Goal: Task Accomplishment & Management: Use online tool/utility

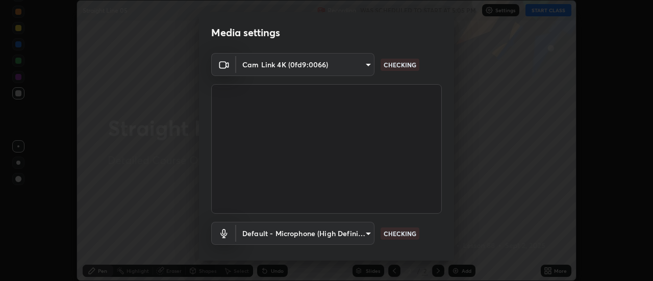
scroll to position [54, 0]
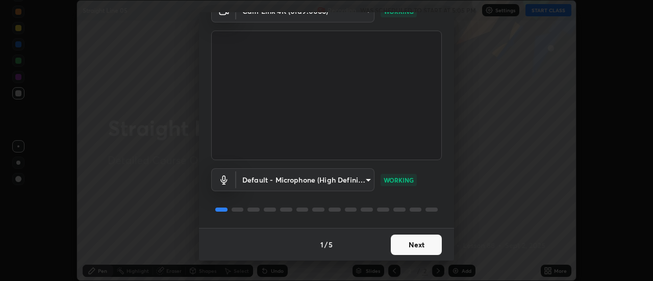
click at [430, 245] on button "Next" at bounding box center [416, 245] width 51 height 20
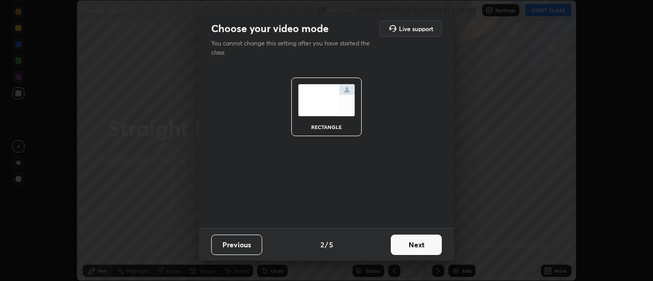
scroll to position [0, 0]
click at [433, 246] on button "Next" at bounding box center [416, 245] width 51 height 20
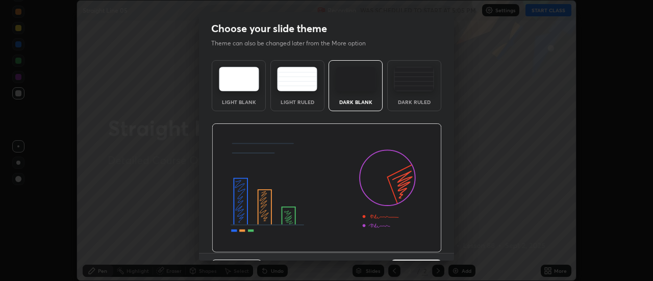
scroll to position [25, 0]
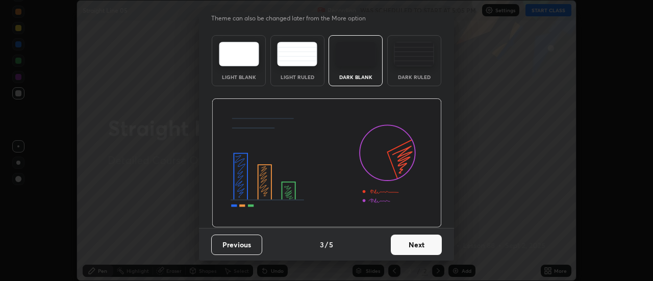
click at [432, 245] on button "Next" at bounding box center [416, 245] width 51 height 20
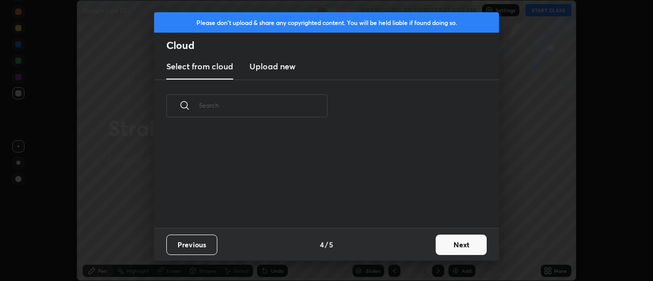
click at [458, 248] on button "Next" at bounding box center [461, 245] width 51 height 20
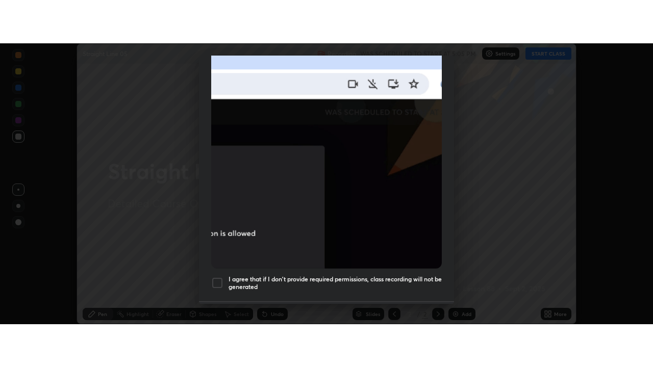
scroll to position [262, 0]
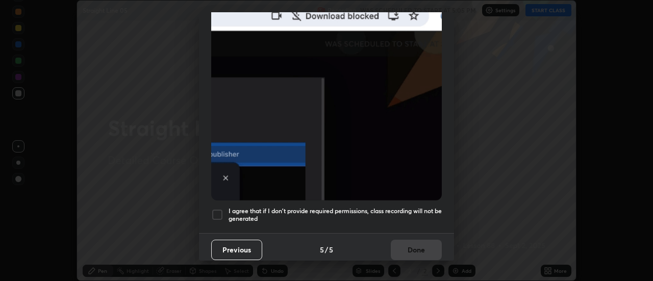
click at [214, 211] on div at bounding box center [217, 215] width 12 height 12
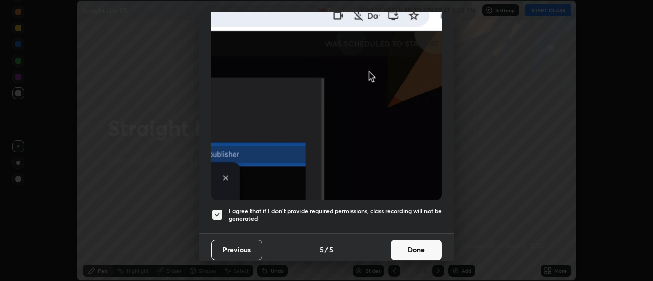
click at [216, 209] on div at bounding box center [217, 215] width 12 height 12
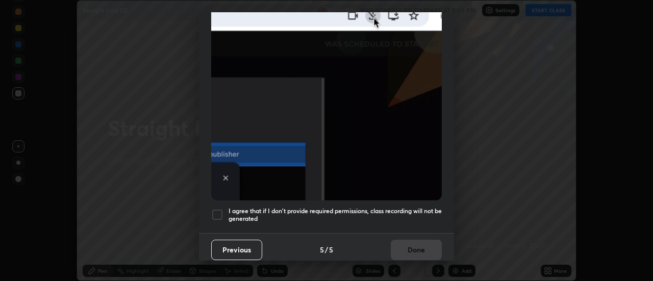
click at [216, 209] on div at bounding box center [217, 215] width 12 height 12
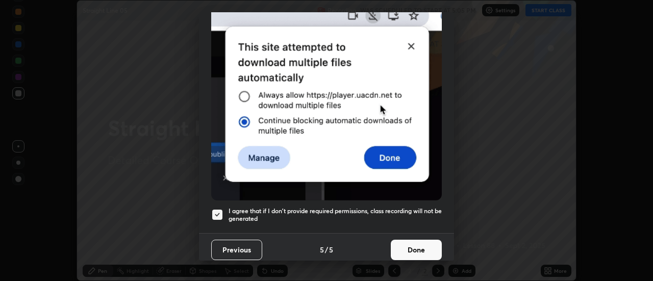
click at [409, 244] on button "Done" at bounding box center [416, 250] width 51 height 20
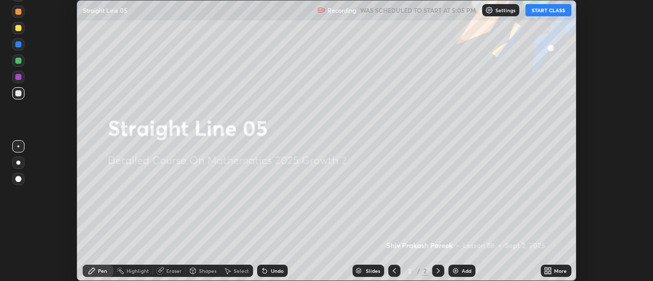
click at [543, 12] on button "START CLASS" at bounding box center [549, 10] width 46 height 12
click at [464, 269] on div "Add" at bounding box center [467, 270] width 10 height 5
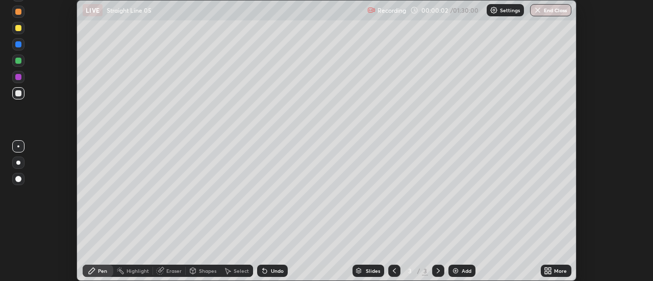
click at [550, 269] on icon at bounding box center [550, 269] width 3 height 3
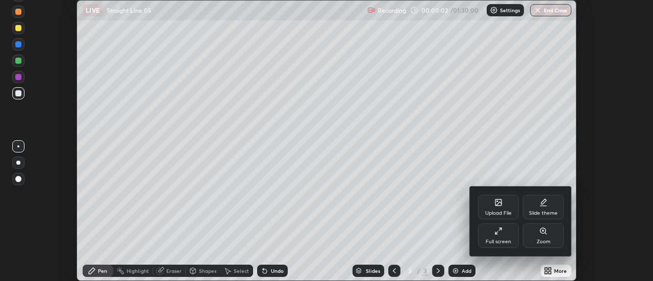
click at [500, 237] on div "Full screen" at bounding box center [498, 236] width 41 height 24
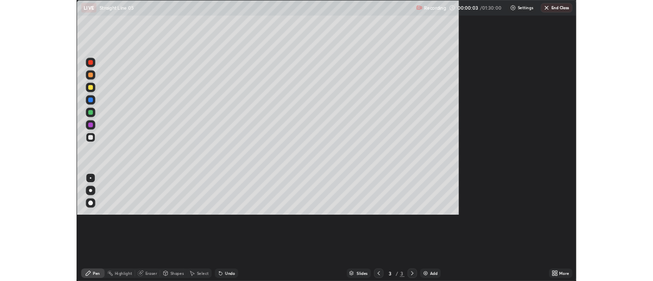
scroll to position [367, 653]
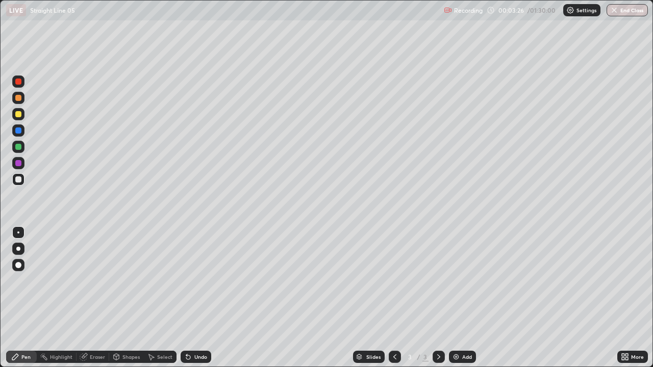
click at [199, 281] on div "Undo" at bounding box center [200, 357] width 13 height 5
click at [199, 281] on div "Undo" at bounding box center [196, 357] width 31 height 12
click at [202, 281] on div "Undo" at bounding box center [196, 357] width 31 height 12
click at [203, 281] on div "Undo" at bounding box center [196, 357] width 31 height 12
click at [201, 281] on div "Undo" at bounding box center [200, 357] width 13 height 5
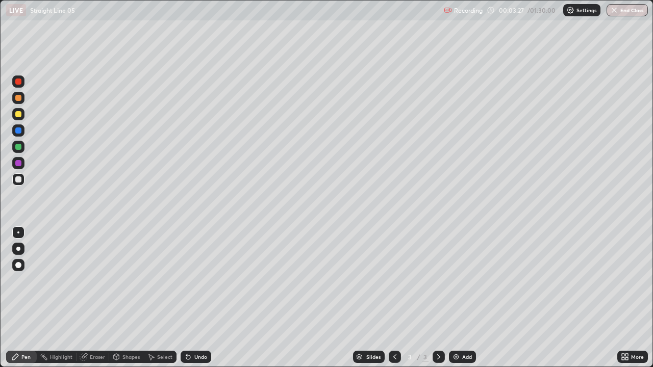
click at [200, 281] on div "Undo" at bounding box center [200, 357] width 13 height 5
click at [199, 281] on div "Undo" at bounding box center [196, 357] width 31 height 12
click at [200, 281] on div "Undo" at bounding box center [196, 357] width 31 height 12
click at [199, 281] on div "Undo" at bounding box center [196, 357] width 31 height 12
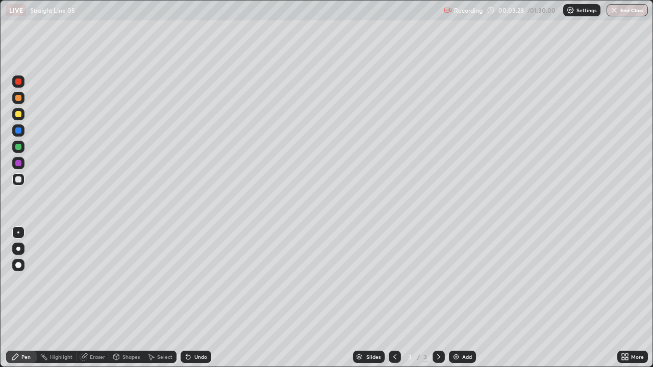
click at [201, 281] on div "Undo" at bounding box center [196, 357] width 31 height 12
click at [200, 281] on div "Undo" at bounding box center [196, 357] width 31 height 12
click at [202, 281] on div "Undo" at bounding box center [196, 357] width 31 height 12
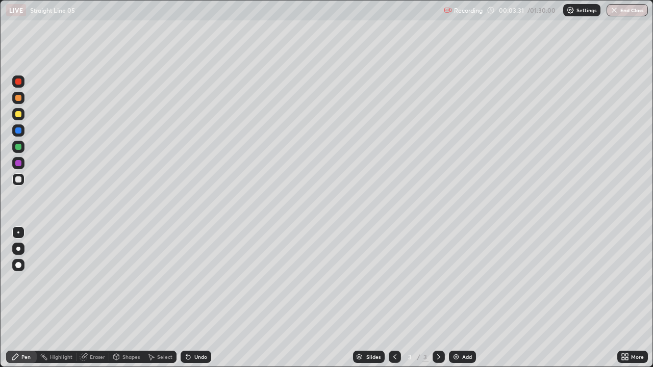
click at [195, 281] on div "Undo" at bounding box center [196, 357] width 31 height 12
click at [460, 281] on div "Add" at bounding box center [462, 357] width 27 height 12
click at [18, 151] on div at bounding box center [18, 147] width 12 height 12
click at [187, 281] on icon at bounding box center [188, 358] width 4 height 4
click at [186, 281] on icon at bounding box center [186, 355] width 1 height 1
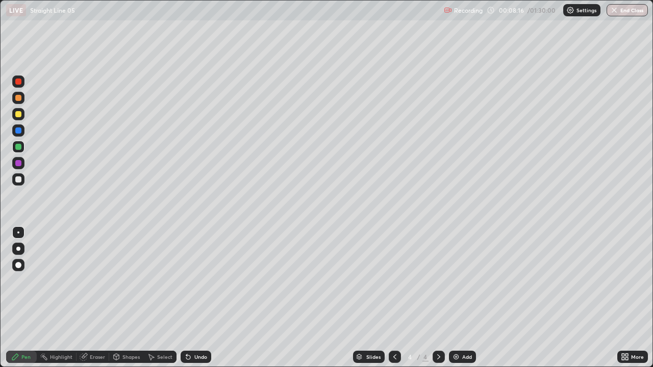
click at [187, 281] on icon at bounding box center [188, 358] width 4 height 4
click at [188, 281] on icon at bounding box center [188, 357] width 8 height 8
click at [394, 281] on icon at bounding box center [395, 357] width 8 height 8
click at [463, 281] on div "Add" at bounding box center [467, 357] width 10 height 5
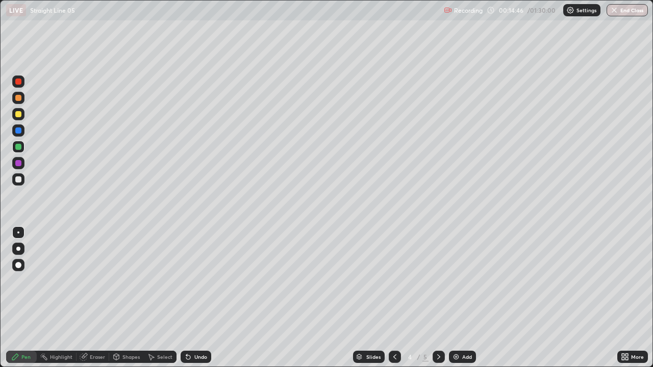
click at [18, 179] on div at bounding box center [18, 180] width 6 height 6
click at [122, 281] on div "Shapes" at bounding box center [130, 357] width 17 height 5
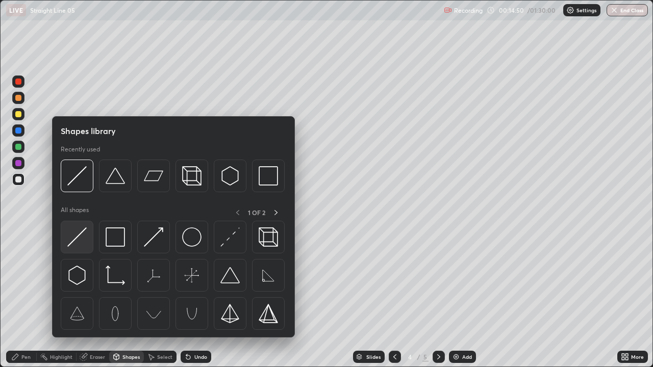
click at [77, 243] on img at bounding box center [76, 237] width 19 height 19
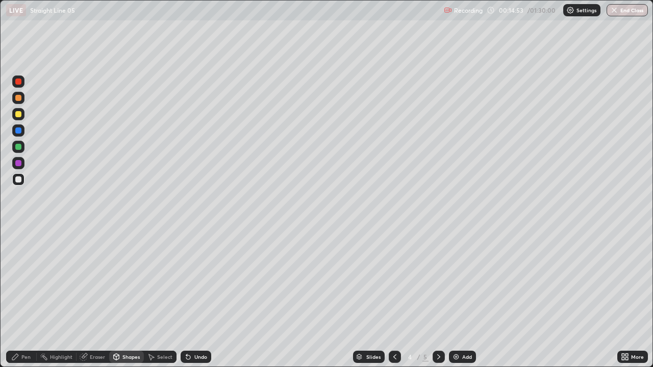
click at [21, 281] on div "Pen" at bounding box center [25, 357] width 9 height 5
click at [17, 149] on div at bounding box center [18, 147] width 6 height 6
click at [19, 182] on div at bounding box center [18, 180] width 6 height 6
click at [631, 281] on div "More" at bounding box center [637, 357] width 13 height 5
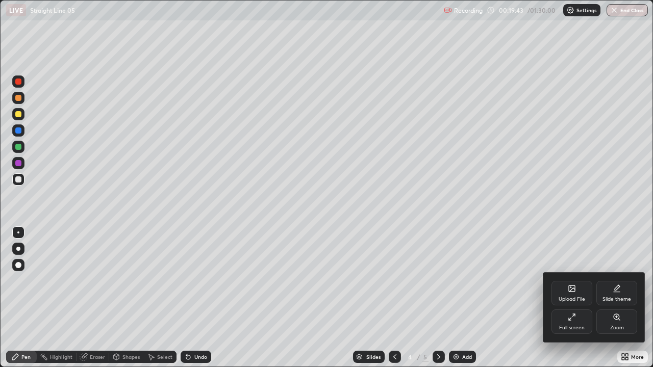
click at [609, 281] on div "Slide theme" at bounding box center [617, 293] width 41 height 24
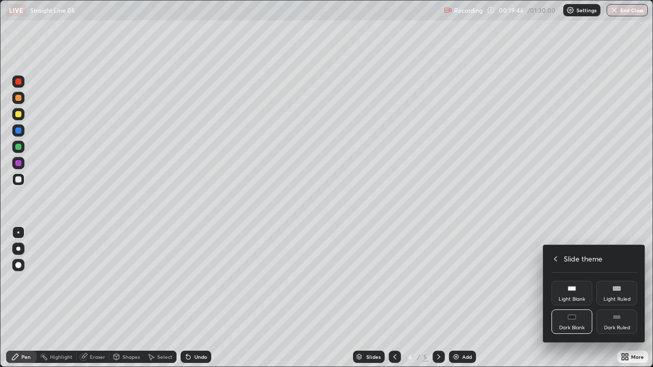
click at [611, 281] on div "Dark Ruled" at bounding box center [617, 322] width 41 height 24
click at [512, 281] on div at bounding box center [326, 183] width 653 height 367
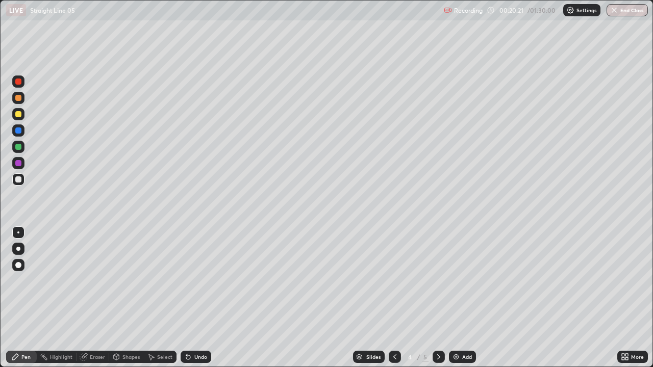
click at [199, 281] on div "Undo" at bounding box center [200, 357] width 13 height 5
click at [207, 281] on div "Undo" at bounding box center [196, 357] width 31 height 12
click at [462, 281] on div "Add" at bounding box center [467, 357] width 10 height 5
click at [20, 116] on div at bounding box center [18, 114] width 6 height 6
click at [17, 182] on div at bounding box center [18, 180] width 6 height 6
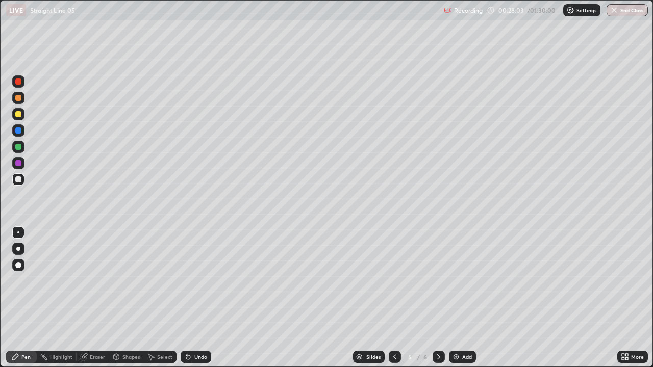
click at [194, 281] on div "Undo" at bounding box center [200, 357] width 13 height 5
click at [199, 281] on div "Undo" at bounding box center [200, 357] width 13 height 5
click at [194, 281] on div "Undo" at bounding box center [196, 357] width 31 height 12
click at [24, 148] on div at bounding box center [18, 147] width 12 height 12
click at [202, 281] on div "Undo" at bounding box center [196, 357] width 31 height 12
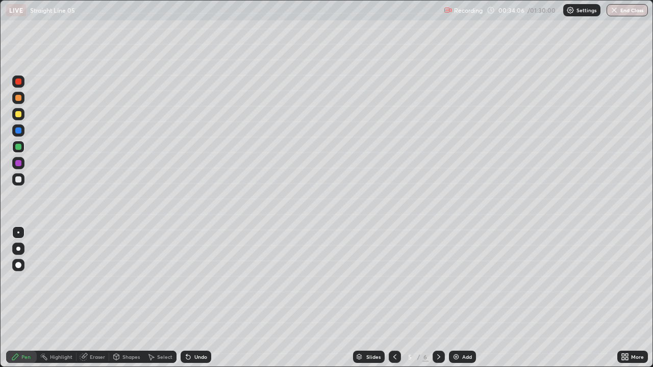
click at [443, 281] on div at bounding box center [439, 357] width 12 height 12
click at [463, 281] on div "Add" at bounding box center [467, 357] width 10 height 5
click at [197, 281] on div "Undo" at bounding box center [196, 357] width 31 height 12
click at [19, 184] on div at bounding box center [18, 180] width 12 height 12
click at [20, 147] on div at bounding box center [18, 147] width 6 height 6
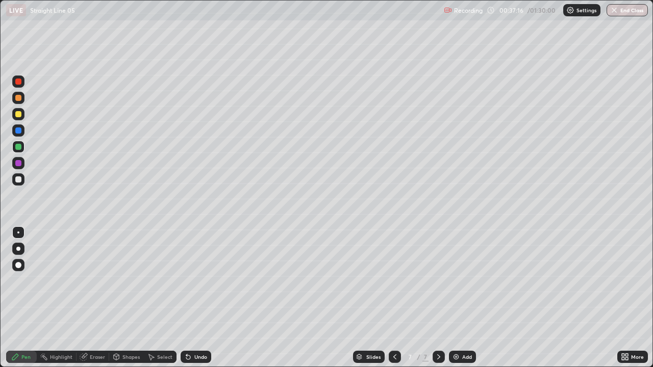
click at [19, 180] on div at bounding box center [18, 180] width 6 height 6
click at [17, 147] on div at bounding box center [18, 147] width 6 height 6
click at [19, 131] on div at bounding box center [18, 131] width 6 height 6
click at [20, 80] on div at bounding box center [18, 82] width 6 height 6
click at [19, 180] on div at bounding box center [18, 180] width 6 height 6
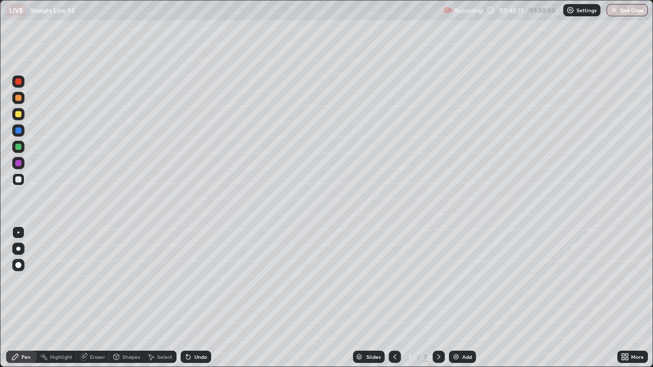
click at [127, 281] on div "Shapes" at bounding box center [130, 357] width 17 height 5
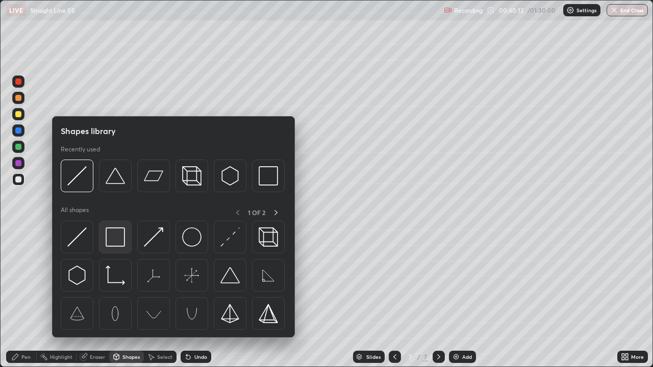
click at [115, 237] on img at bounding box center [115, 237] width 19 height 19
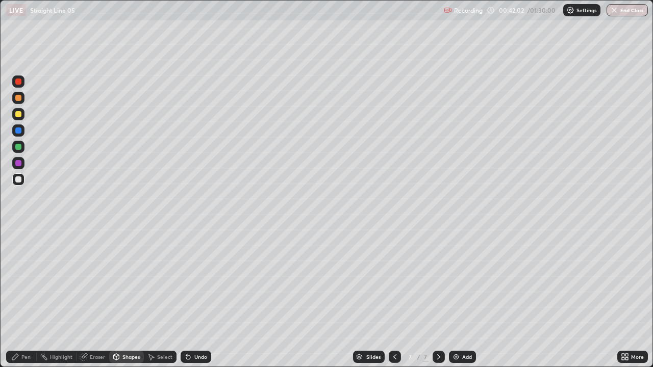
click at [21, 163] on div at bounding box center [18, 163] width 6 height 6
click at [23, 281] on div "Pen" at bounding box center [25, 357] width 9 height 5
click at [19, 180] on div at bounding box center [18, 180] width 6 height 6
click at [159, 281] on div "Select" at bounding box center [160, 357] width 33 height 12
click at [160, 281] on div "Select" at bounding box center [160, 357] width 33 height 12
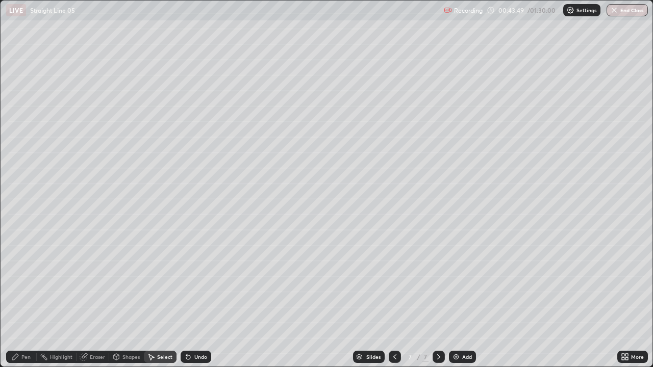
click at [164, 281] on div "Select" at bounding box center [164, 357] width 15 height 5
click at [161, 281] on div "Select" at bounding box center [164, 357] width 15 height 5
click at [164, 281] on div "Select" at bounding box center [164, 357] width 15 height 5
click at [188, 281] on icon at bounding box center [188, 358] width 4 height 4
click at [463, 281] on div "Add" at bounding box center [467, 357] width 10 height 5
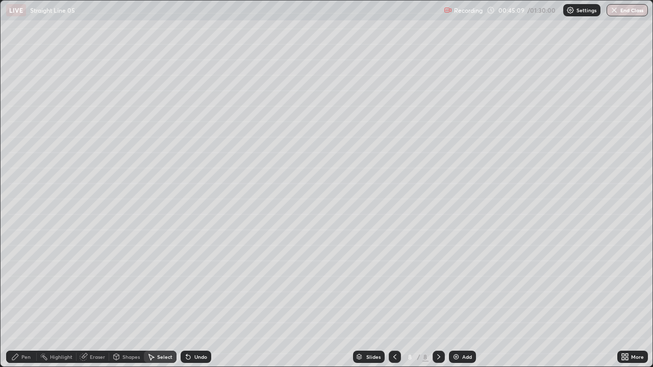
click at [391, 281] on icon at bounding box center [395, 357] width 8 height 8
click at [437, 281] on div at bounding box center [439, 357] width 12 height 12
click at [26, 281] on div "Pen" at bounding box center [25, 357] width 9 height 5
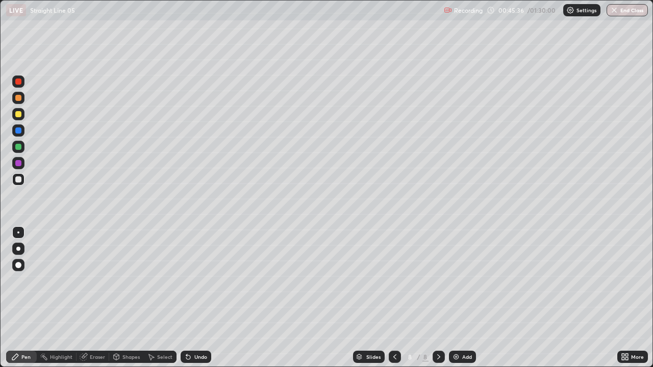
click at [17, 115] on div at bounding box center [18, 114] width 6 height 6
click at [19, 182] on div at bounding box center [18, 180] width 6 height 6
click at [192, 281] on div "Undo" at bounding box center [196, 357] width 31 height 12
click at [18, 180] on div at bounding box center [18, 180] width 6 height 6
click at [19, 147] on div at bounding box center [18, 147] width 6 height 6
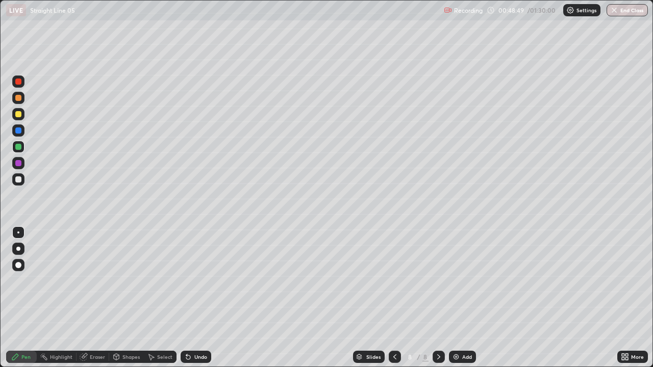
click at [18, 180] on div at bounding box center [18, 180] width 6 height 6
click at [20, 115] on div at bounding box center [18, 114] width 6 height 6
click at [124, 281] on div "Shapes" at bounding box center [130, 357] width 17 height 5
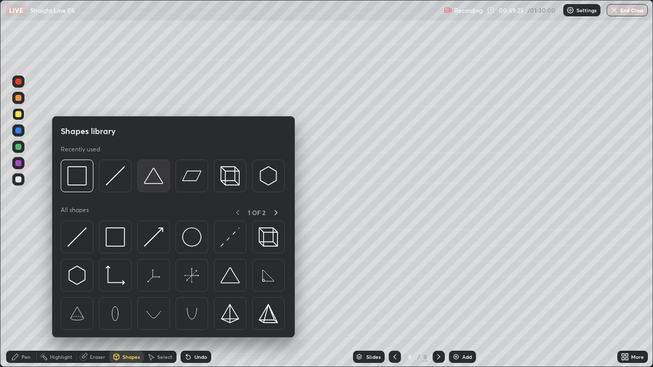
click at [160, 186] on img at bounding box center [153, 175] width 19 height 19
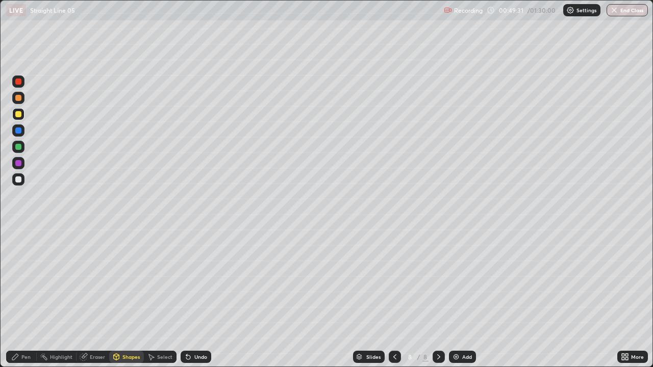
click at [159, 281] on div "Select" at bounding box center [164, 357] width 15 height 5
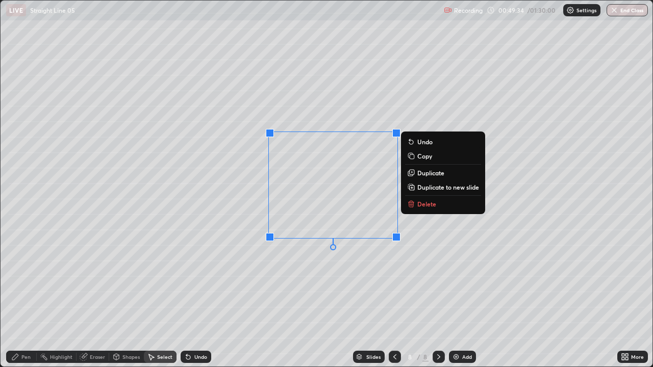
click at [317, 271] on div "0 ° Undo Copy Duplicate Duplicate to new slide Delete" at bounding box center [327, 184] width 652 height 366
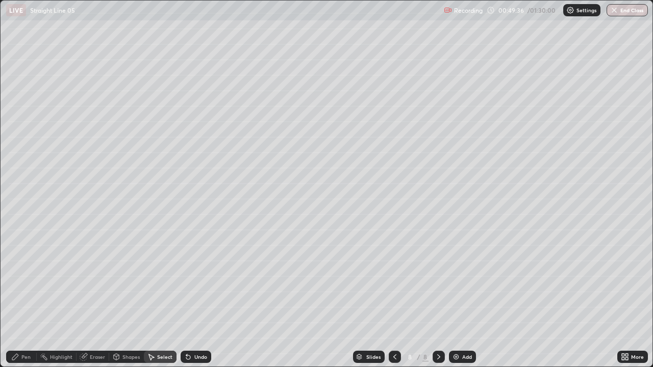
click at [124, 281] on div "Shapes" at bounding box center [130, 357] width 17 height 5
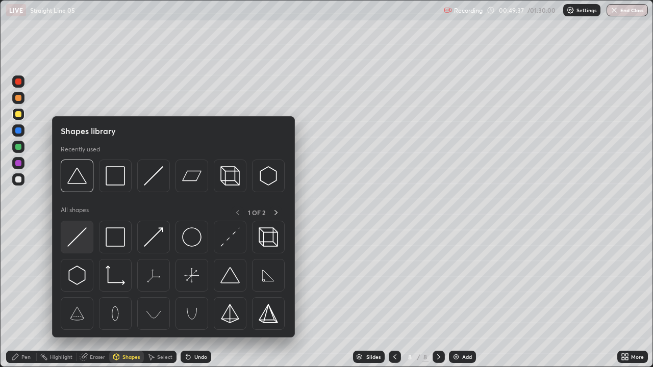
click at [82, 243] on img at bounding box center [76, 237] width 19 height 19
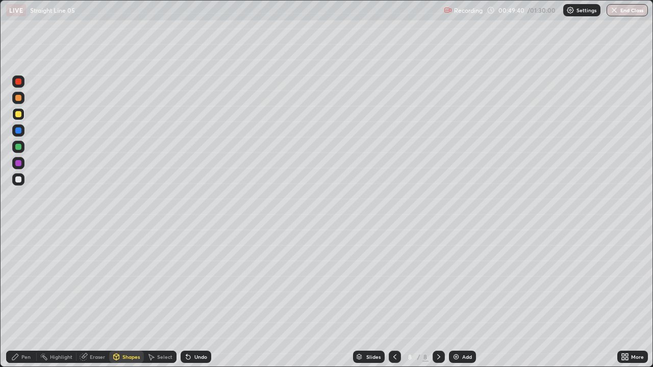
click at [27, 281] on div "Pen" at bounding box center [25, 357] width 9 height 5
click at [17, 177] on div at bounding box center [18, 180] width 6 height 6
click at [199, 281] on div "Undo" at bounding box center [200, 357] width 13 height 5
click at [16, 181] on div at bounding box center [18, 180] width 6 height 6
click at [16, 100] on div at bounding box center [18, 98] width 6 height 6
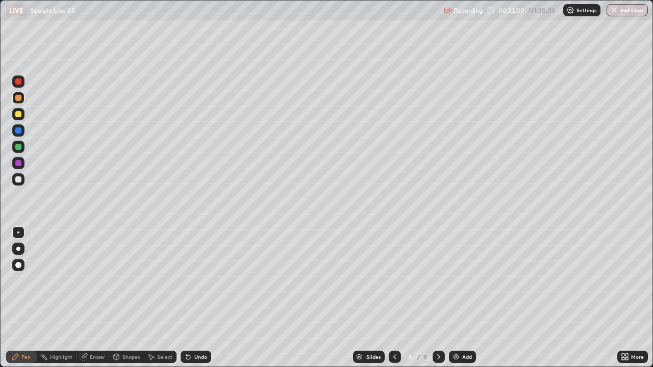
click at [126, 281] on div "Shapes" at bounding box center [130, 357] width 17 height 5
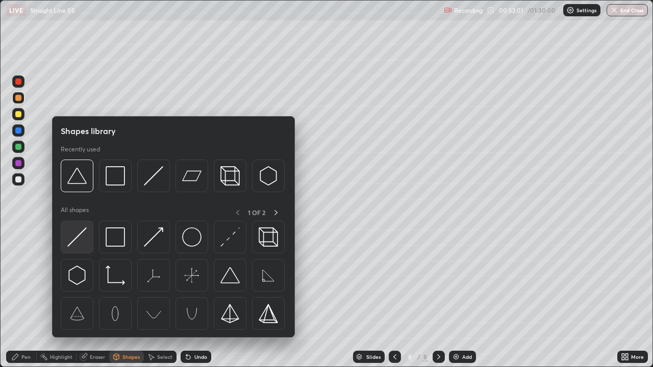
click at [79, 236] on img at bounding box center [76, 237] width 19 height 19
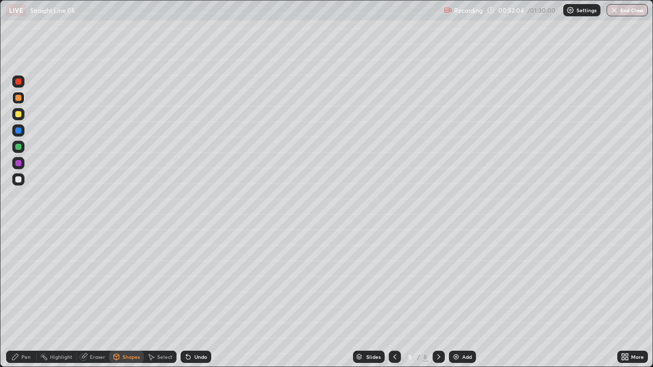
click at [195, 281] on div "Undo" at bounding box center [196, 357] width 31 height 12
click at [20, 281] on div "Pen" at bounding box center [21, 357] width 31 height 12
click at [457, 281] on img at bounding box center [456, 357] width 8 height 8
click at [127, 281] on div "Shapes" at bounding box center [130, 357] width 17 height 5
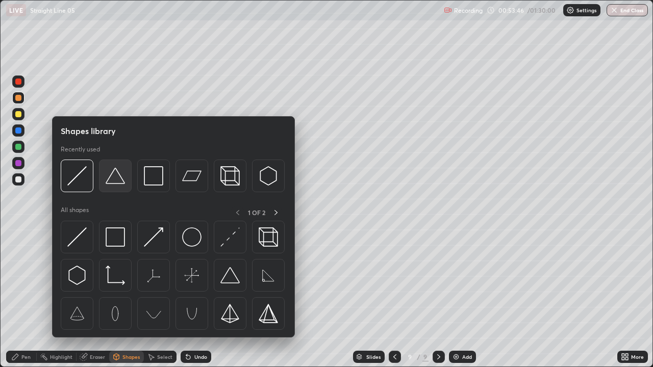
click at [114, 182] on img at bounding box center [115, 175] width 19 height 19
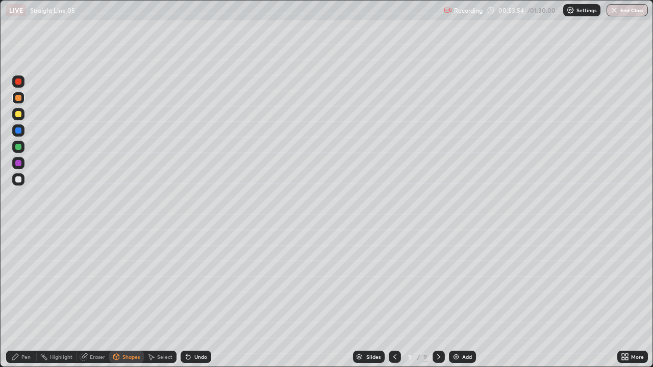
click at [19, 146] on div at bounding box center [18, 147] width 6 height 6
click at [122, 281] on div "Shapes" at bounding box center [130, 357] width 17 height 5
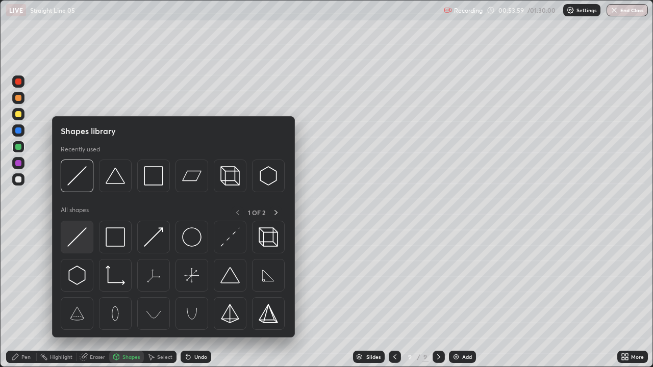
click at [77, 239] on img at bounding box center [76, 237] width 19 height 19
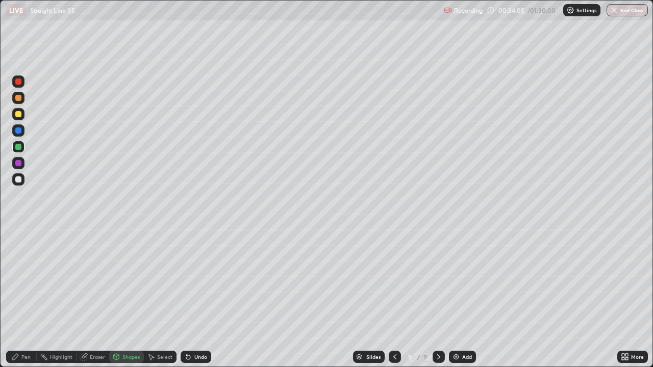
click at [19, 180] on div at bounding box center [18, 180] width 6 height 6
click at [28, 281] on div "Pen" at bounding box center [21, 357] width 31 height 12
click at [19, 179] on div at bounding box center [18, 180] width 6 height 6
click at [19, 163] on div at bounding box center [18, 163] width 6 height 6
click at [19, 132] on div at bounding box center [18, 131] width 6 height 6
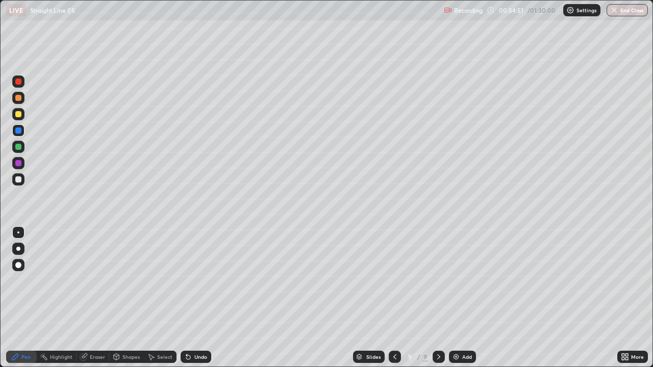
click at [18, 147] on div at bounding box center [18, 147] width 6 height 6
click at [16, 180] on div at bounding box center [18, 180] width 6 height 6
click at [198, 281] on div "Undo" at bounding box center [200, 357] width 13 height 5
click at [90, 281] on div "Eraser" at bounding box center [97, 357] width 15 height 5
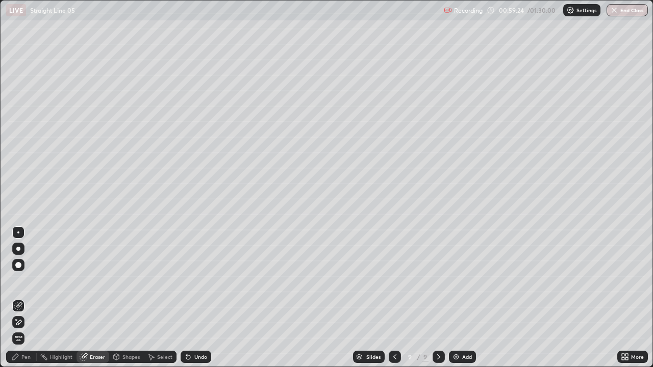
click at [28, 281] on div "Pen" at bounding box center [25, 357] width 9 height 5
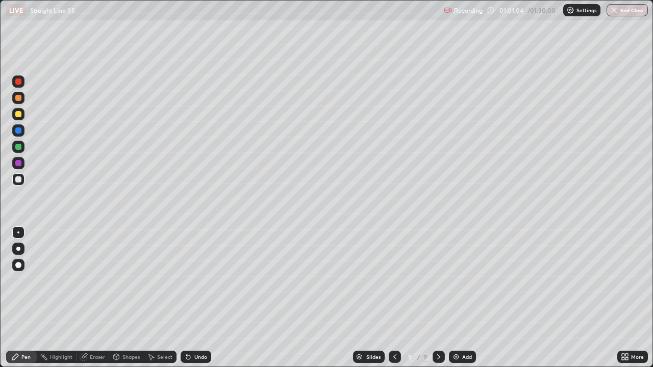
click at [23, 180] on div at bounding box center [18, 180] width 12 height 12
click at [19, 131] on div at bounding box center [18, 131] width 6 height 6
click at [162, 281] on div "Select" at bounding box center [164, 357] width 15 height 5
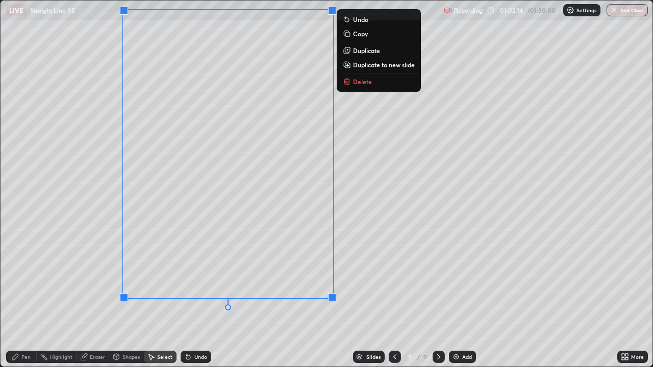
click at [52, 161] on div "0 ° Undo Copy Duplicate Duplicate to new slide Delete" at bounding box center [327, 184] width 652 height 366
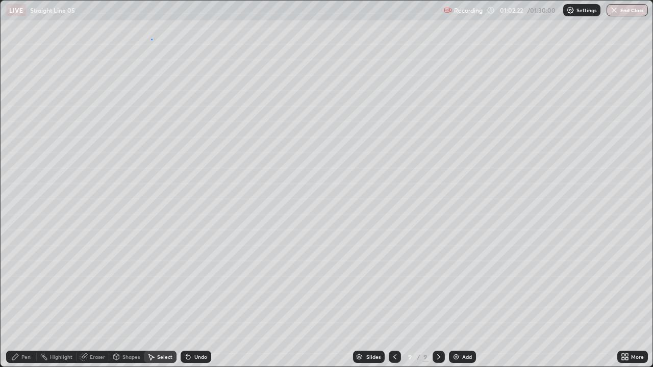
click at [151, 38] on div "0 ° Undo Copy Duplicate Duplicate to new slide Delete" at bounding box center [327, 184] width 652 height 366
click at [160, 35] on div "0 ° Undo Copy Duplicate Duplicate to new slide Delete" at bounding box center [327, 184] width 652 height 366
click at [193, 281] on div "Undo" at bounding box center [196, 357] width 31 height 12
click at [26, 281] on div "Pen" at bounding box center [25, 357] width 9 height 5
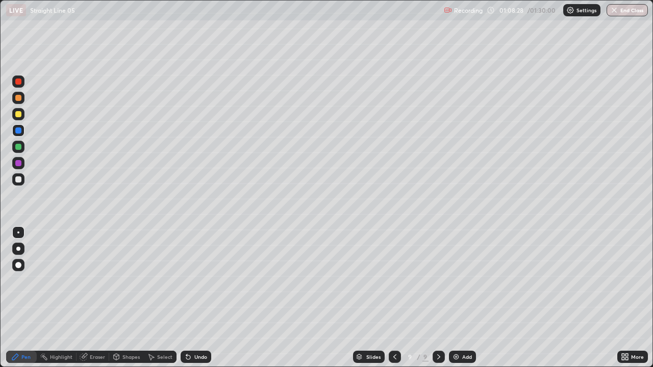
click at [97, 281] on div "Eraser" at bounding box center [97, 357] width 15 height 5
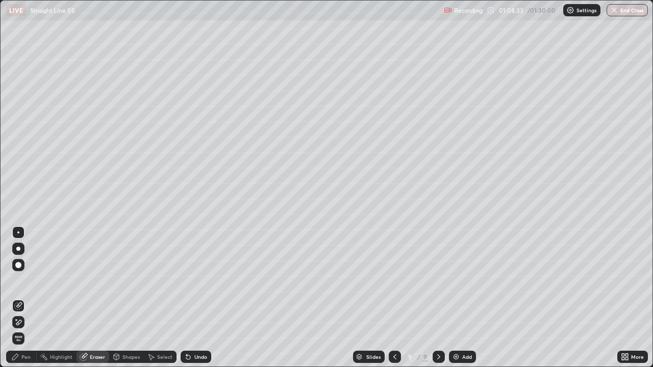
click at [18, 281] on icon at bounding box center [15, 357] width 8 height 8
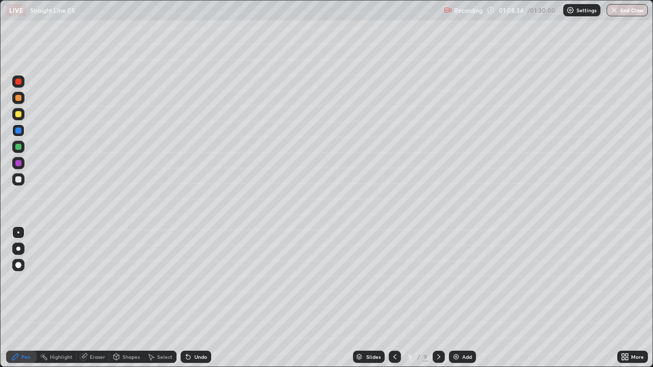
click at [17, 180] on div at bounding box center [18, 180] width 6 height 6
click at [195, 281] on div "Undo" at bounding box center [196, 357] width 31 height 12
click at [192, 281] on div "Undo" at bounding box center [196, 357] width 31 height 12
click at [152, 281] on icon at bounding box center [152, 358] width 6 height 6
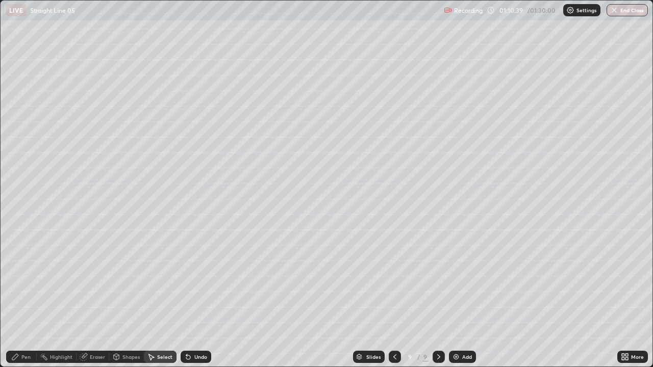
click at [122, 281] on div "Shapes" at bounding box center [130, 357] width 17 height 5
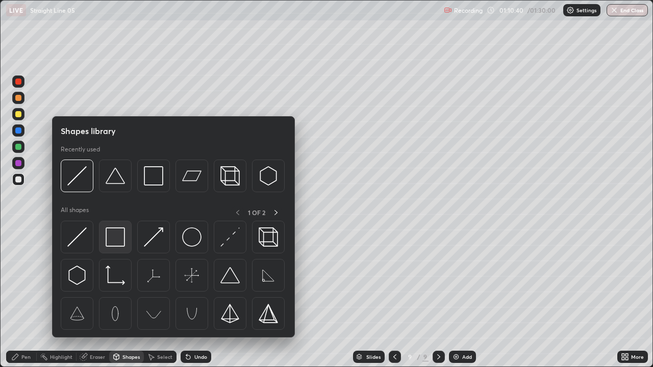
click at [116, 245] on img at bounding box center [115, 237] width 19 height 19
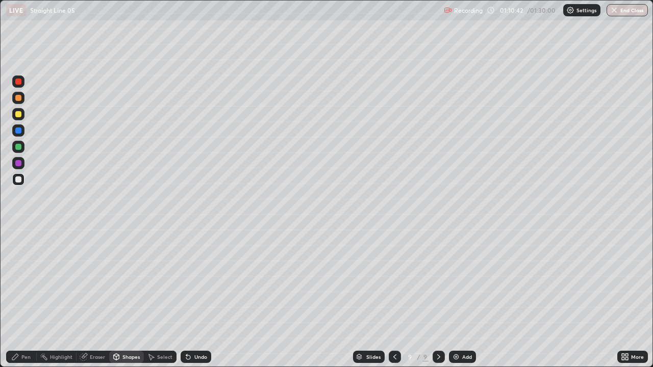
click at [19, 82] on div at bounding box center [18, 82] width 6 height 6
click at [24, 281] on div "Pen" at bounding box center [21, 357] width 31 height 12
click at [163, 281] on div "Select" at bounding box center [164, 357] width 15 height 5
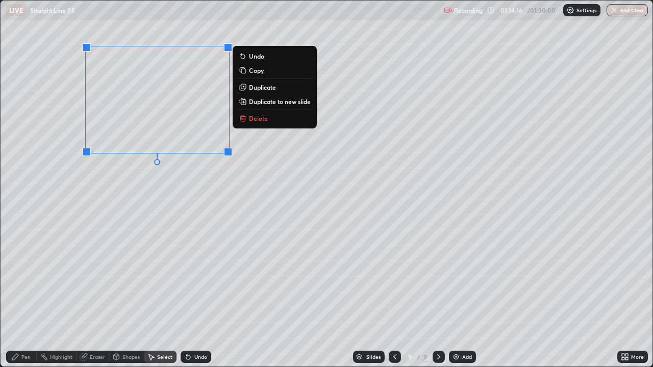
click at [219, 193] on div "0 ° Undo Copy Duplicate Duplicate to new slide Delete" at bounding box center [327, 184] width 652 height 366
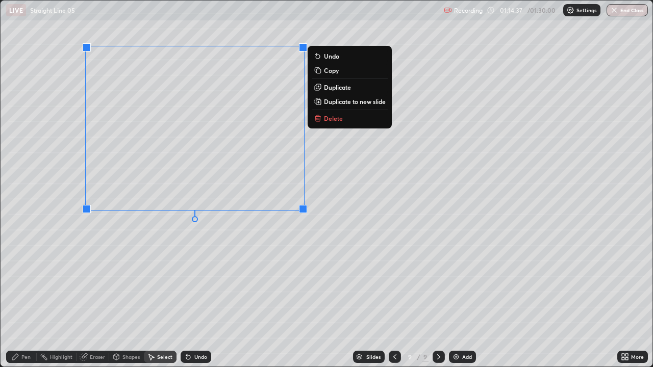
click at [262, 281] on div "0 ° Undo Copy Duplicate Duplicate to new slide Delete" at bounding box center [327, 184] width 652 height 366
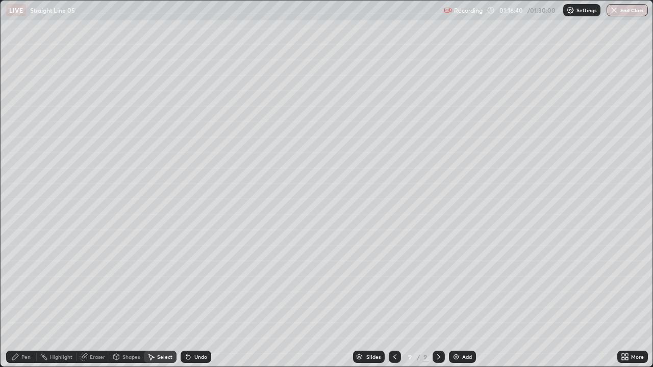
click at [463, 281] on div "Add" at bounding box center [467, 357] width 10 height 5
click at [20, 281] on div "Pen" at bounding box center [21, 357] width 31 height 12
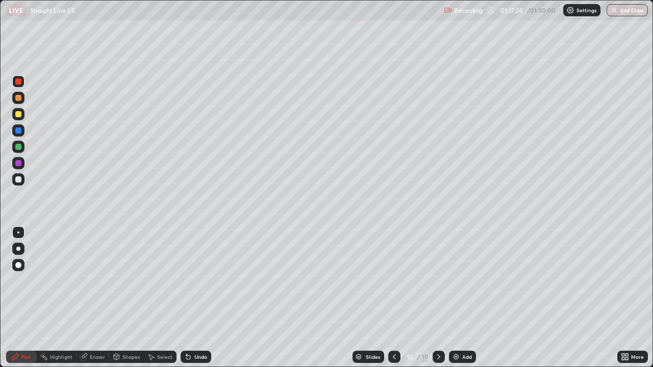
click at [22, 181] on div at bounding box center [18, 180] width 12 height 12
click at [129, 281] on div "Shapes" at bounding box center [130, 357] width 17 height 5
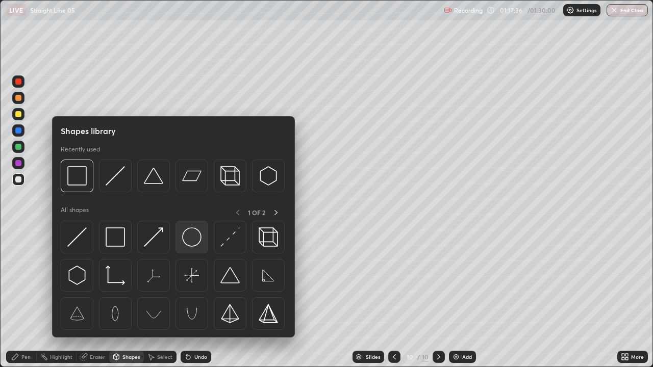
click at [193, 244] on img at bounding box center [191, 237] width 19 height 19
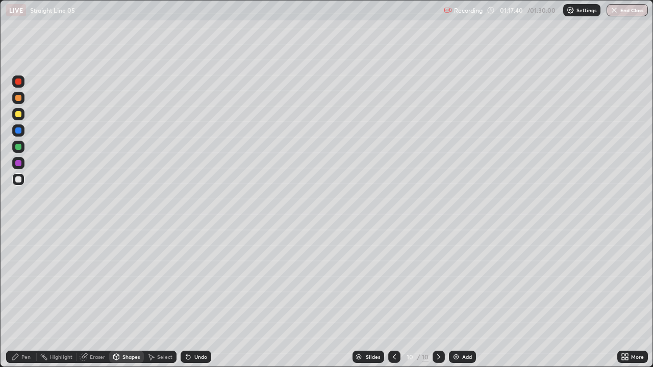
click at [97, 281] on div "Eraser" at bounding box center [97, 357] width 15 height 5
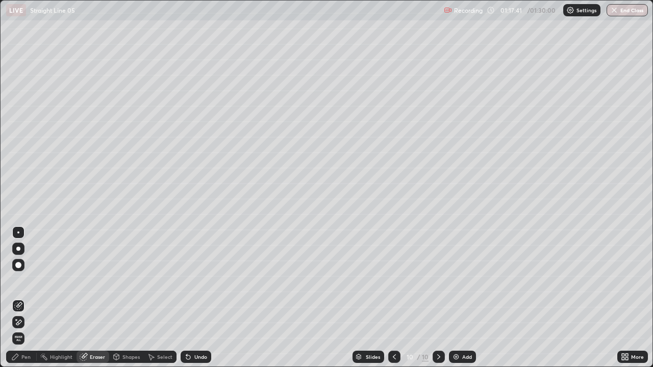
click at [21, 281] on div "Pen" at bounding box center [21, 357] width 31 height 12
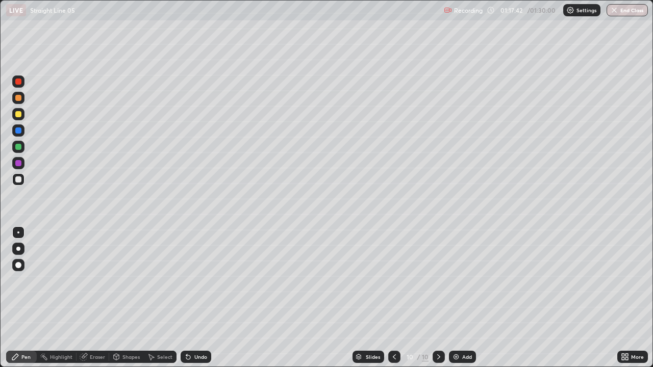
click at [125, 281] on div "Shapes" at bounding box center [130, 357] width 17 height 5
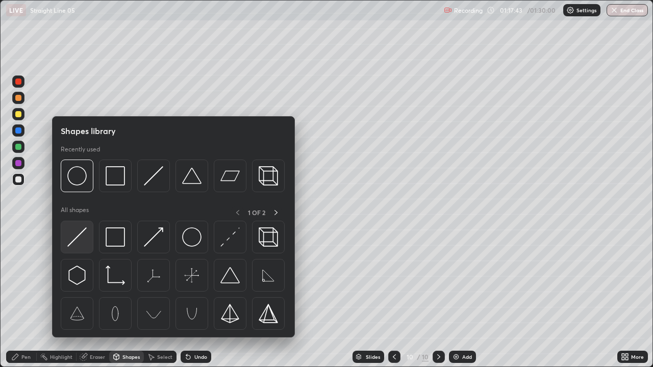
click at [82, 242] on img at bounding box center [76, 237] width 19 height 19
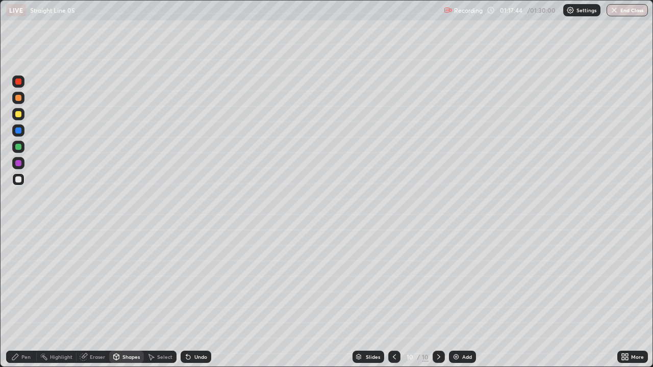
click at [18, 146] on div at bounding box center [18, 147] width 6 height 6
click at [20, 181] on div at bounding box center [18, 180] width 6 height 6
click at [17, 179] on div at bounding box center [18, 180] width 6 height 6
click at [190, 281] on icon at bounding box center [188, 357] width 8 height 8
click at [31, 281] on div "Pen" at bounding box center [21, 357] width 31 height 12
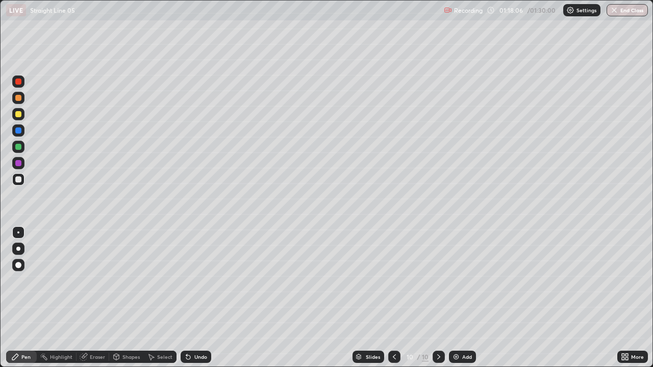
click at [17, 151] on div at bounding box center [18, 147] width 12 height 12
click at [18, 131] on div at bounding box center [18, 131] width 6 height 6
click at [18, 161] on div at bounding box center [18, 163] width 6 height 6
click at [198, 281] on div "Undo" at bounding box center [200, 357] width 13 height 5
click at [199, 281] on div "Undo" at bounding box center [200, 357] width 13 height 5
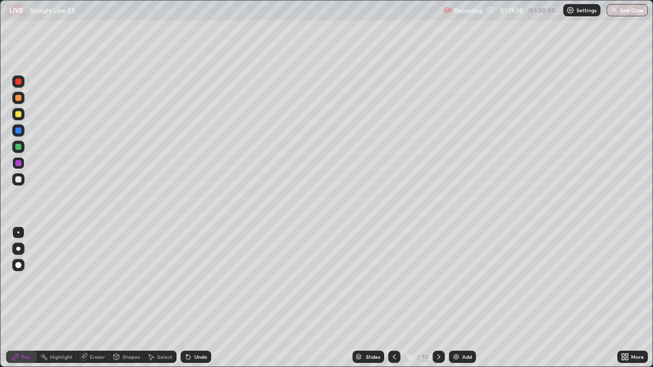
click at [18, 180] on div at bounding box center [18, 180] width 6 height 6
click at [18, 115] on div at bounding box center [18, 114] width 6 height 6
click at [620, 281] on div "More" at bounding box center [633, 357] width 31 height 12
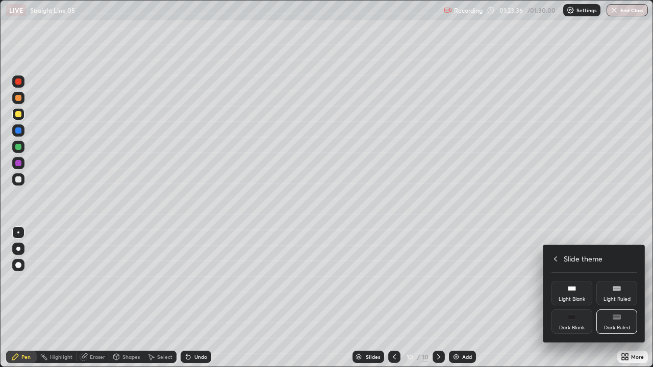
click at [565, 281] on div "Dark Blank" at bounding box center [572, 322] width 41 height 24
click at [556, 259] on icon at bounding box center [556, 259] width 8 height 8
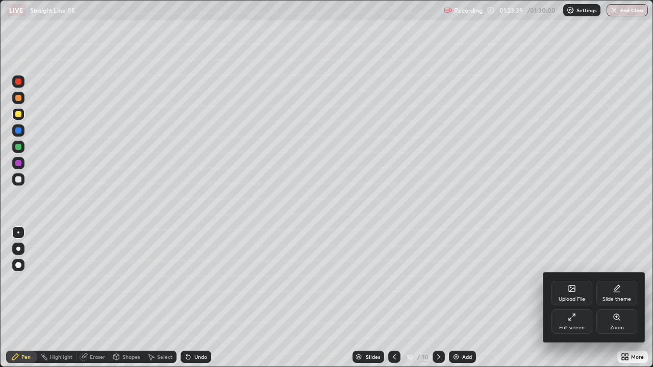
click at [577, 281] on div "Full screen" at bounding box center [572, 322] width 41 height 24
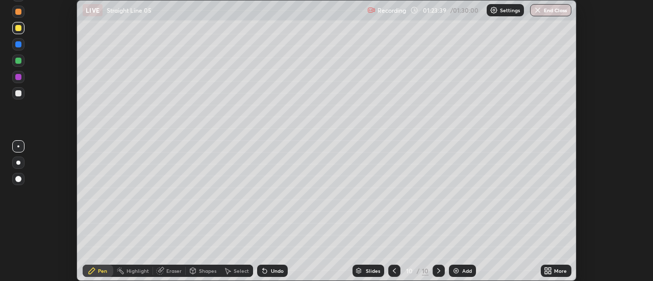
scroll to position [50754, 50382]
click at [553, 10] on button "End Class" at bounding box center [550, 10] width 41 height 12
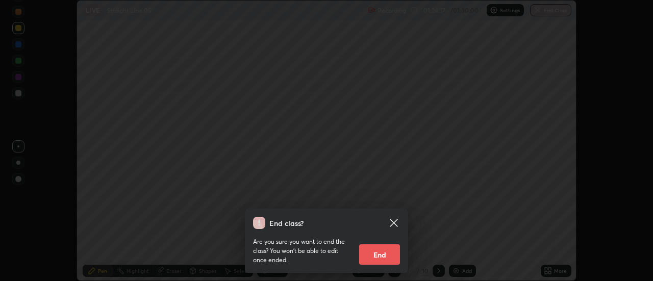
click at [381, 250] on button "End" at bounding box center [379, 254] width 41 height 20
